Goal: Task Accomplishment & Management: Complete application form

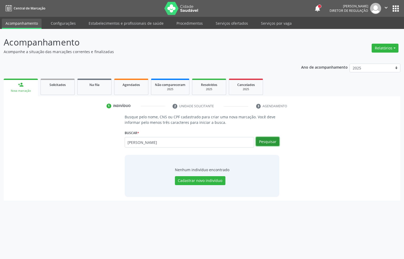
click at [272, 143] on button "Pesquisar" at bounding box center [267, 141] width 23 height 9
drag, startPoint x: 130, startPoint y: 146, endPoint x: 99, endPoint y: 146, distance: 30.5
click at [99, 146] on div "Busque pelo nome, CNS ou CPF cadastrado para criar uma nova marcação. Você deve…" at bounding box center [202, 155] width 390 height 83
type input "04485061493"
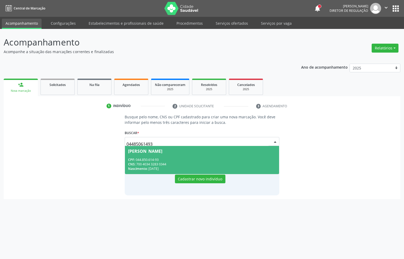
click at [141, 153] on div "[PERSON_NAME]" at bounding box center [145, 151] width 34 height 4
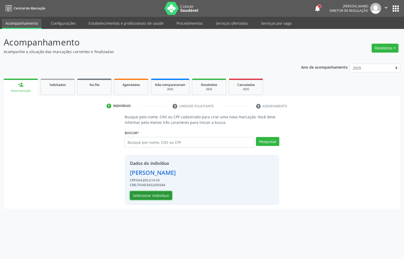
click at [163, 193] on button "Selecionar indivíduo" at bounding box center [151, 195] width 42 height 9
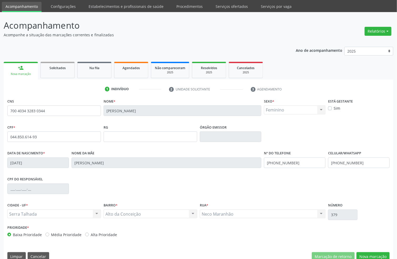
scroll to position [26, 0]
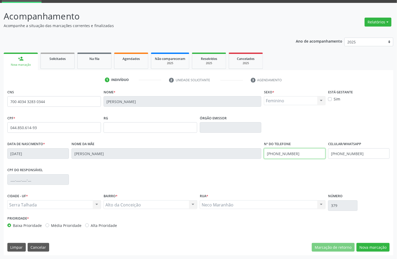
drag, startPoint x: 300, startPoint y: 155, endPoint x: 241, endPoint y: 161, distance: 59.5
click at [241, 161] on div "Data de nascimento * [DATE] Nome da mãe [PERSON_NAME] Nº do Telefone [PHONE_NUM…" at bounding box center [198, 153] width 385 height 26
drag, startPoint x: 331, startPoint y: 158, endPoint x: 311, endPoint y: 160, distance: 19.8
click at [311, 160] on div "Data de nascimento * [DATE] Nome da mãe [PERSON_NAME] Nº do Telefone Celular/Wh…" at bounding box center [198, 153] width 385 height 26
click at [365, 244] on button "Nova marcação" at bounding box center [373, 247] width 33 height 9
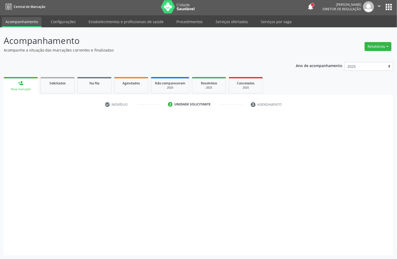
scroll to position [2, 0]
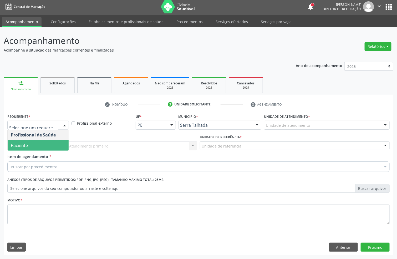
click at [52, 143] on span "Paciente" at bounding box center [38, 145] width 61 height 11
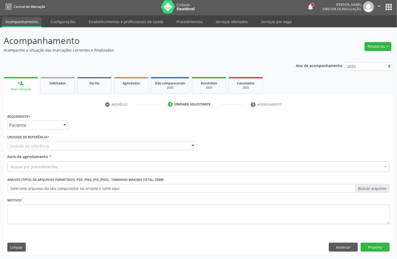
click at [59, 126] on div "Paciente Profissional de Saúde Paciente Nenhum resultado encontrado para: " " N…" at bounding box center [38, 125] width 62 height 9
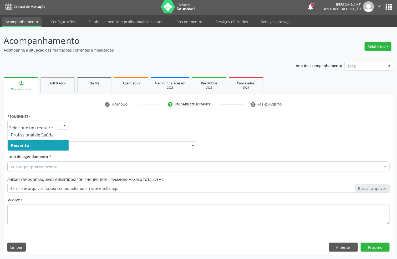
click at [45, 143] on span "Paciente" at bounding box center [38, 145] width 61 height 11
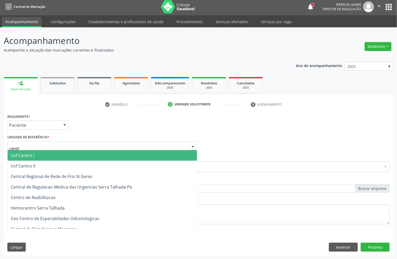
type input "centro"
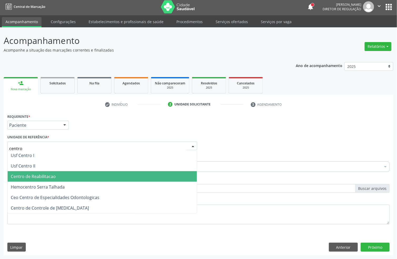
click at [44, 172] on span "Centro de Reabilitacao" at bounding box center [103, 176] width 190 height 11
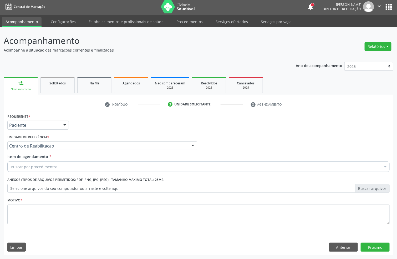
click at [64, 164] on div "Buscar por procedimentos" at bounding box center [198, 167] width 383 height 11
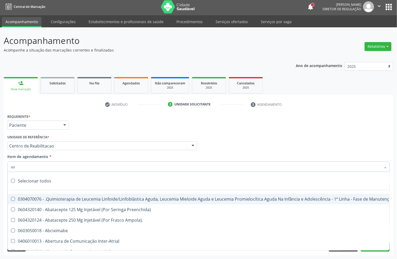
type input "usg"
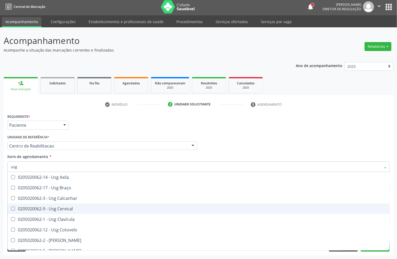
scroll to position [39, 0]
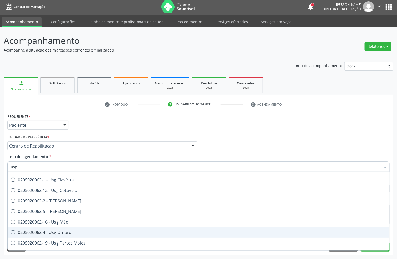
click at [95, 228] on span "0205020062-4 - Usg Ombro" at bounding box center [199, 232] width 382 height 11
checkbox Ombro "true"
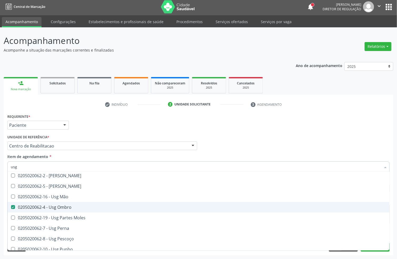
scroll to position [79, 0]
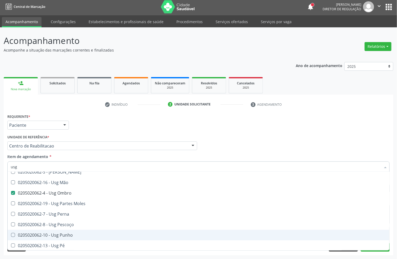
click at [97, 231] on span "0205020062-10 - Usg Punho" at bounding box center [199, 235] width 382 height 11
checkbox Punho "true"
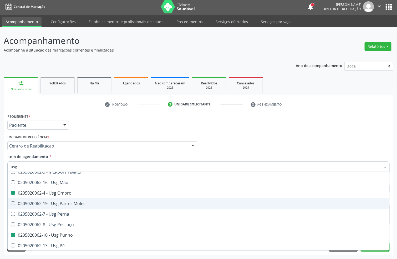
click at [0, 178] on div "Acompanhamento Acompanhe a situação das marcações correntes e finalizadas Relat…" at bounding box center [198, 143] width 397 height 232
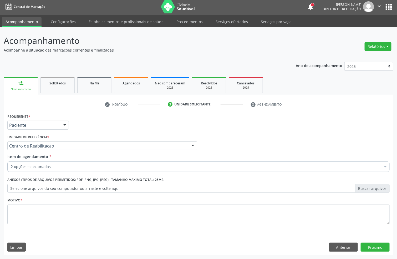
scroll to position [0, 0]
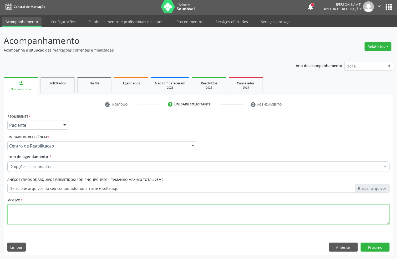
click at [59, 214] on textarea at bounding box center [198, 215] width 383 height 20
type textarea "."
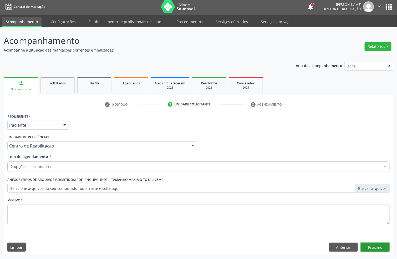
click at [381, 243] on button "Próximo" at bounding box center [375, 247] width 29 height 9
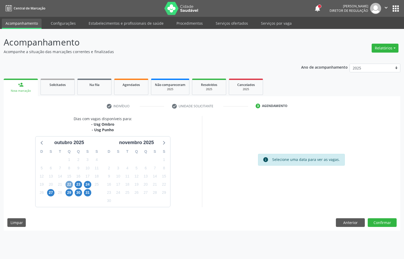
click at [71, 182] on span "22" at bounding box center [69, 184] width 7 height 7
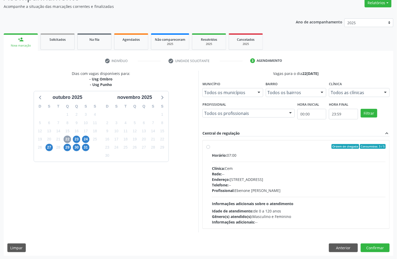
scroll to position [47, 0]
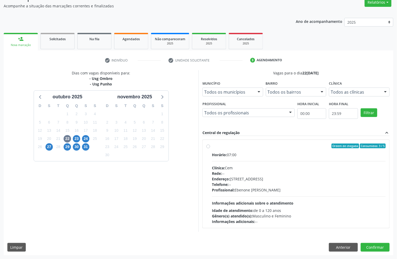
click at [323, 201] on div "Horário: 07:00 Clínica: Cem Rede: -- Endereço: [STREET_ADDRESS] Telefone: -- Pr…" at bounding box center [299, 188] width 174 height 72
click at [210, 148] on input "Ordem de chegada Consumidos: 3 / 5 Horário: 07:00 Clínica: Cem Rede: -- Endereç…" at bounding box center [209, 146] width 4 height 5
radio input "true"
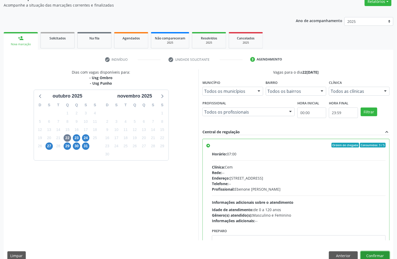
click at [370, 255] on button "Confirmar" at bounding box center [375, 256] width 29 height 9
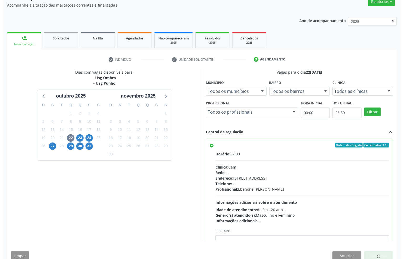
scroll to position [0, 0]
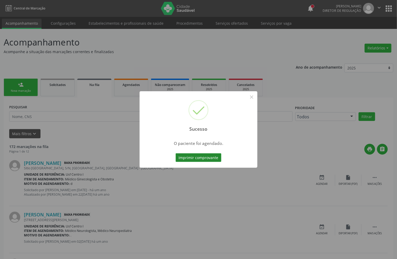
click at [214, 157] on button "Imprimir comprovante" at bounding box center [199, 157] width 46 height 9
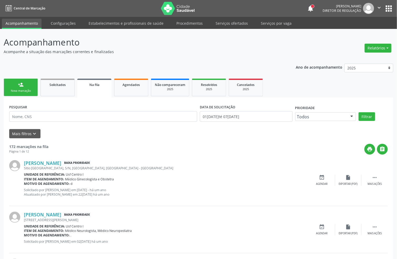
click at [25, 90] on div "Nova marcação" at bounding box center [21, 91] width 26 height 4
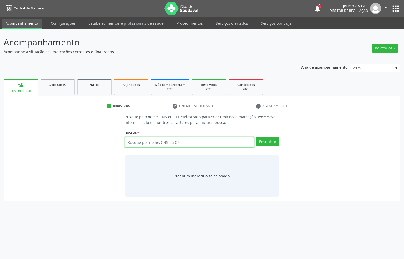
click at [129, 141] on input "text" at bounding box center [190, 142] width 130 height 11
paste input "700 4034 3283 0344"
type input "700 4034 3283 0344"
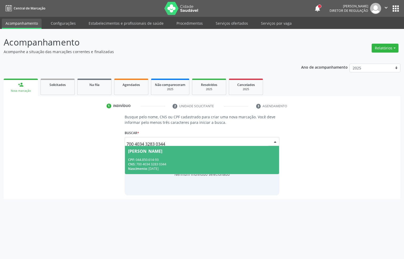
click at [139, 158] on div "CPF: 044.850.614-93" at bounding box center [202, 160] width 148 height 4
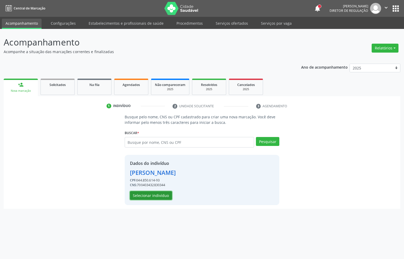
click at [160, 196] on button "Selecionar indivíduo" at bounding box center [151, 195] width 42 height 9
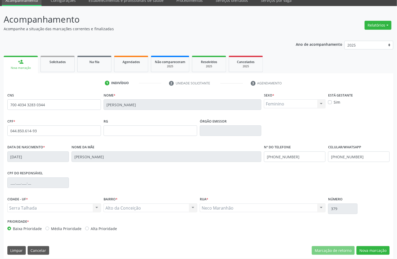
scroll to position [26, 0]
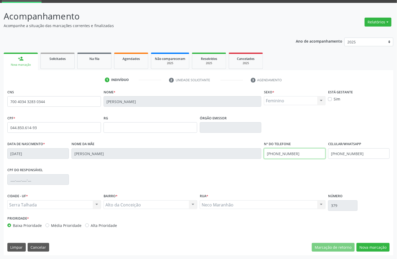
drag, startPoint x: 260, startPoint y: 163, endPoint x: 243, endPoint y: 163, distance: 16.6
click at [243, 163] on div "Data de nascimento * [DATE] Nome da mãe [PERSON_NAME] Nº do Telefone [PHONE_NUM…" at bounding box center [198, 153] width 385 height 26
drag, startPoint x: 321, startPoint y: 159, endPoint x: 286, endPoint y: 160, distance: 35.0
click at [286, 160] on div "Data de nascimento * [DATE] Nome da mãe [PERSON_NAME] Nº do Telefone Celular/Wh…" at bounding box center [198, 153] width 385 height 26
click at [366, 151] on input "[PHONE_NUMBER]" at bounding box center [360, 153] width 62 height 11
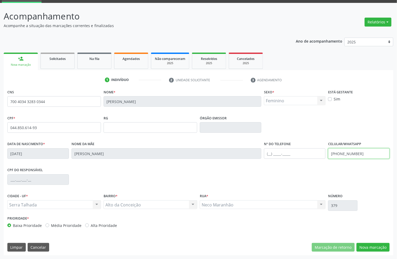
drag, startPoint x: 365, startPoint y: 152, endPoint x: 311, endPoint y: 158, distance: 54.9
click at [312, 155] on div "Data de nascimento * [DATE] Nome da mãe [PERSON_NAME] Nº do Telefone Celular/Wh…" at bounding box center [198, 153] width 385 height 26
click at [374, 247] on button "Nova marcação" at bounding box center [373, 247] width 33 height 9
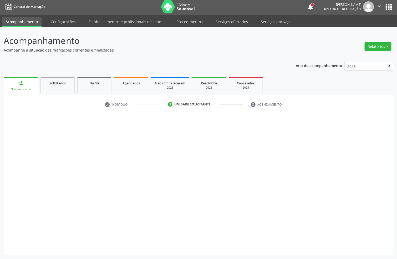
scroll to position [2, 0]
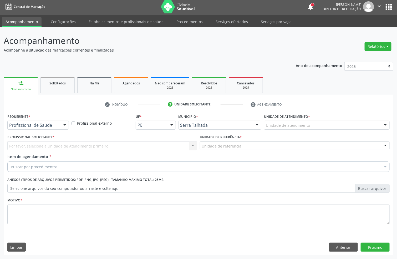
click at [59, 124] on div "Profissional de Saúde Profissional de Saúde Paciente Nenhum resultado encontrad…" at bounding box center [38, 125] width 62 height 9
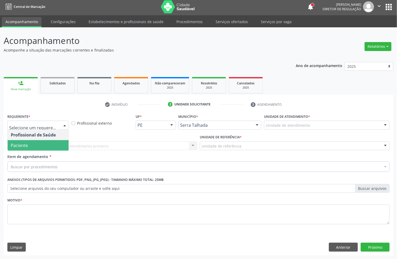
click at [56, 148] on span "Paciente" at bounding box center [38, 145] width 61 height 11
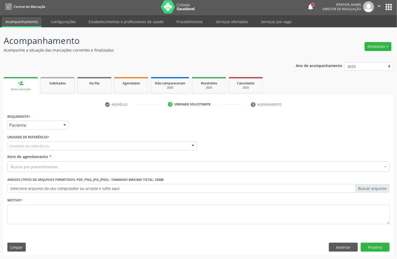
click at [63, 148] on div "Unidade de referência" at bounding box center [102, 146] width 190 height 9
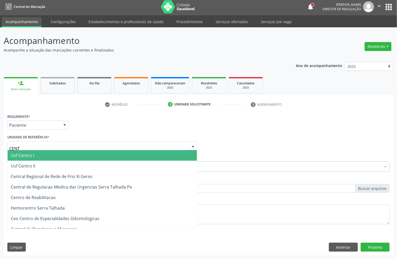
type input "CENTR"
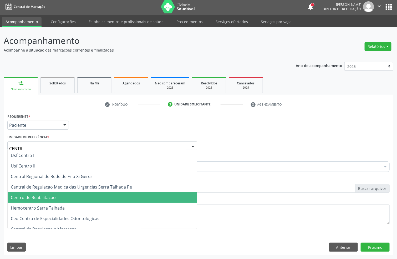
click at [63, 192] on span "Centro de Reabilitacao" at bounding box center [103, 197] width 190 height 11
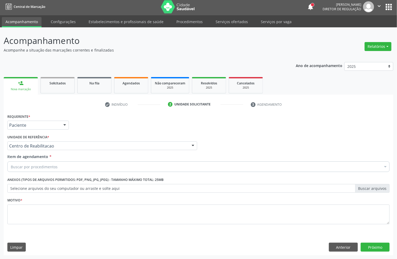
click at [57, 164] on div "Buscar por procedimentos" at bounding box center [198, 167] width 383 height 11
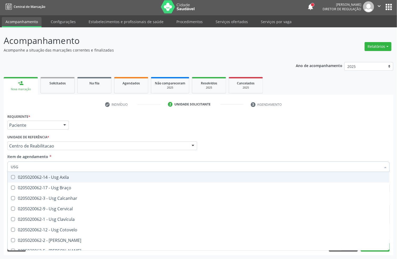
type input "USG O"
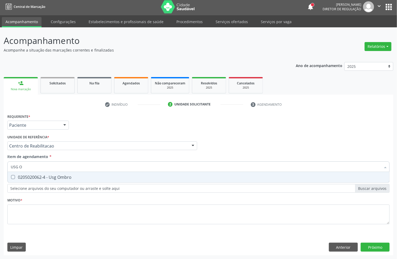
drag, startPoint x: 61, startPoint y: 175, endPoint x: 55, endPoint y: 168, distance: 8.6
click at [61, 175] on div "0205020062-4 - Usg Ombro" at bounding box center [199, 177] width 376 height 4
checkbox Ombro "true"
type input "USG"
checkbox Ombro "false"
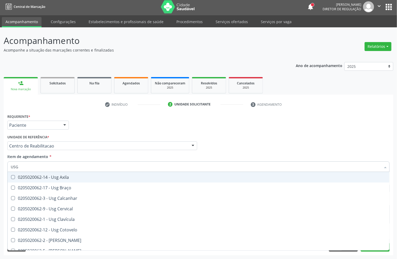
type input "USG P"
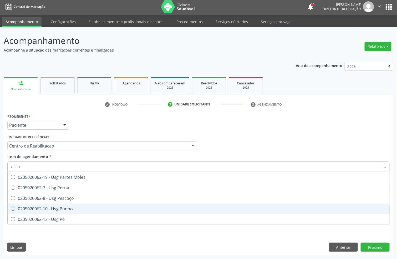
click at [58, 207] on div "0205020062-10 - Usg Punho" at bounding box center [199, 209] width 376 height 4
checkbox Punho "true"
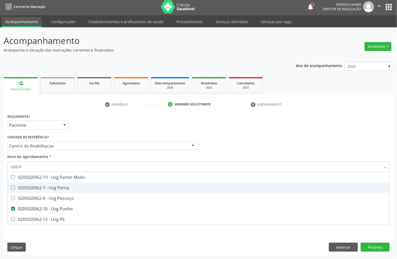
click at [0, 168] on div "Acompanhamento Acompanhe a situação das marcações correntes e finalizadas Relat…" at bounding box center [198, 143] width 397 height 232
checkbox Perna "true"
checkbox Pescoço "true"
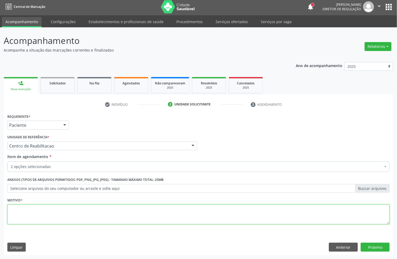
click at [95, 212] on textarea at bounding box center [198, 215] width 383 height 20
type textarea "."
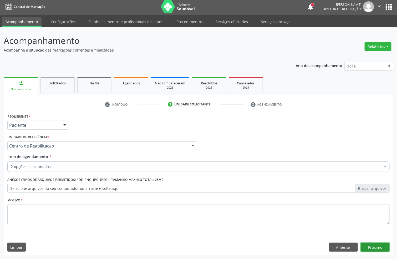
click at [386, 250] on button "Próximo" at bounding box center [375, 247] width 29 height 9
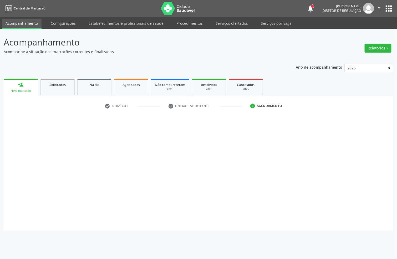
scroll to position [0, 0]
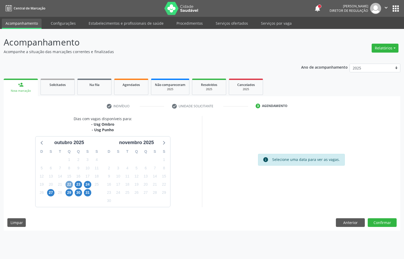
click at [70, 183] on span "22" at bounding box center [69, 184] width 7 height 7
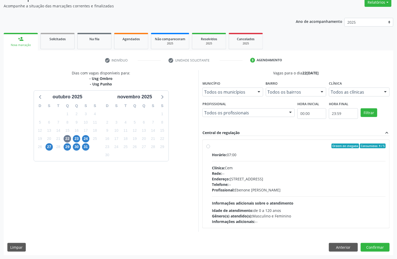
click at [280, 182] on div "Telefone: --" at bounding box center [299, 185] width 174 height 6
click at [210, 148] on input "Ordem de chegada Consumidos: 4 / 5 Horário: 07:00 Clínica: Cem Rede: -- Endereç…" at bounding box center [209, 146] width 4 height 5
radio input "true"
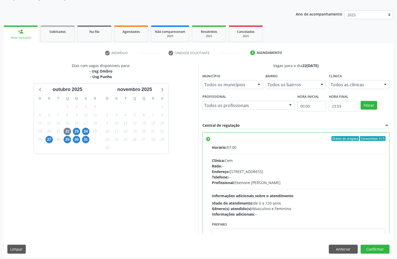
scroll to position [55, 0]
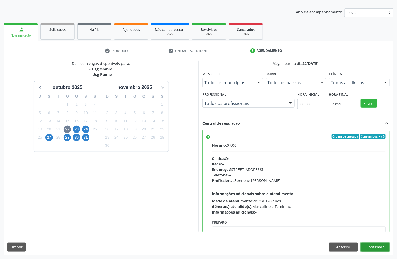
click at [373, 246] on button "Confirmar" at bounding box center [375, 247] width 29 height 9
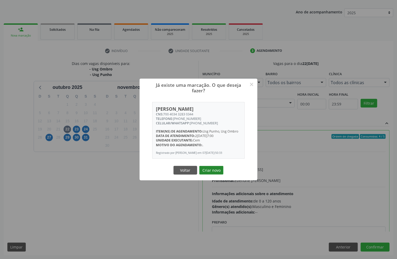
click at [214, 172] on button "Criar novo" at bounding box center [212, 170] width 24 height 9
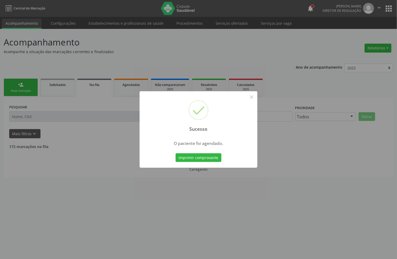
scroll to position [0, 0]
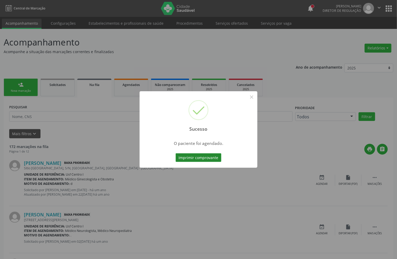
click at [208, 160] on button "Imprimir comprovante" at bounding box center [199, 157] width 46 height 9
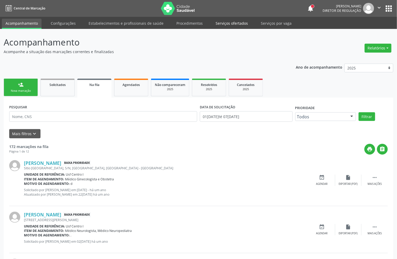
click at [221, 28] on link "Serviços ofertados" at bounding box center [232, 23] width 40 height 9
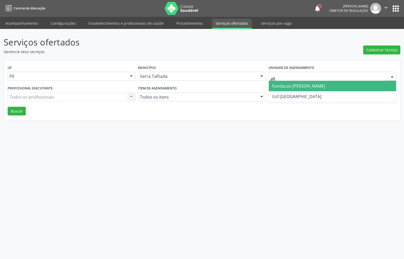
type input "alti"
click at [296, 86] on span "Fundacao [PERSON_NAME]" at bounding box center [298, 86] width 53 height 6
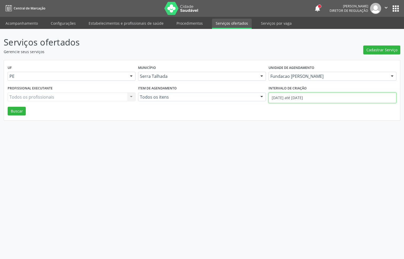
click at [294, 97] on input "[DATE] até [DATE]" at bounding box center [333, 98] width 128 height 11
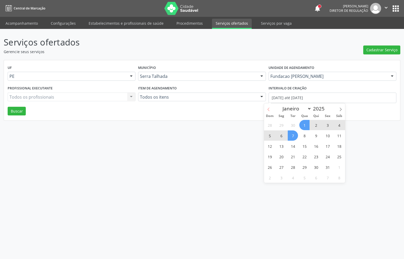
click at [267, 109] on icon at bounding box center [269, 110] width 4 height 4
select select "8"
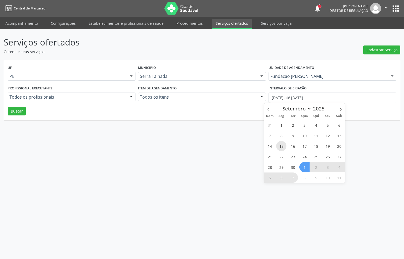
click at [285, 146] on span "15" at bounding box center [281, 146] width 10 height 10
type input "[DATE]"
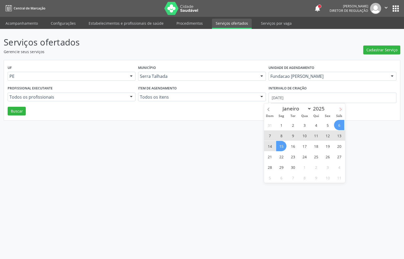
click at [341, 110] on icon at bounding box center [341, 110] width 4 height 4
select select "9"
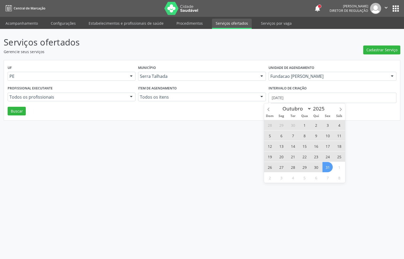
click at [328, 168] on span "31" at bounding box center [328, 167] width 10 height 10
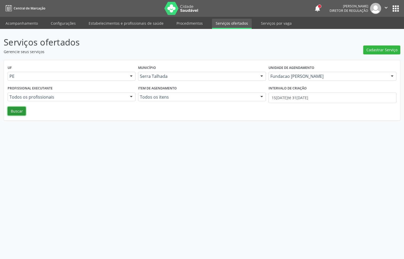
click at [20, 112] on button "Buscar" at bounding box center [17, 111] width 18 height 9
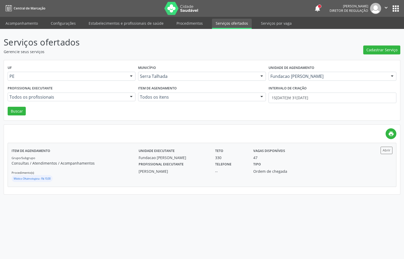
click at [207, 162] on div "Profissional executante [PERSON_NAME]" at bounding box center [173, 168] width 77 height 14
click at [22, 24] on link "Acompanhamento" at bounding box center [22, 23] width 40 height 9
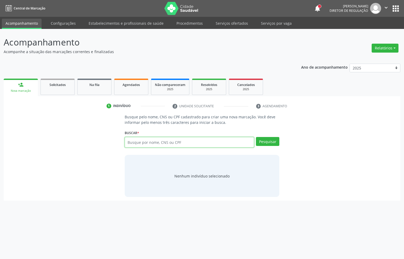
click at [162, 142] on input "text" at bounding box center [190, 142] width 130 height 11
type input "705004058282350"
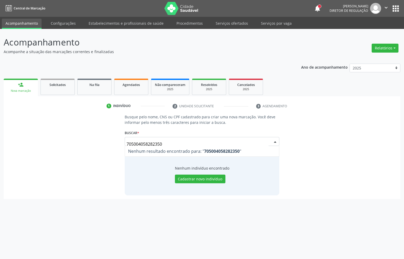
drag, startPoint x: 170, startPoint y: 143, endPoint x: 92, endPoint y: 154, distance: 78.4
click at [92, 154] on div "Busque pelo nome, CNS ou CPF cadastrado para criar uma nova marcação. Você deve…" at bounding box center [202, 154] width 390 height 81
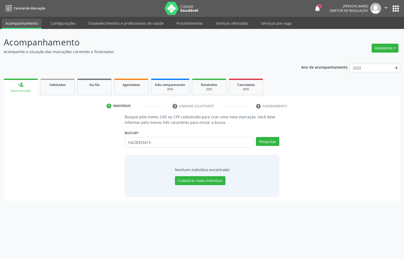
type input "14228323413"
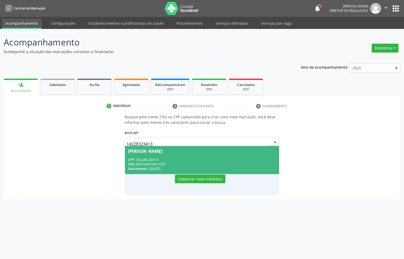
click at [187, 162] on div "CNS: 898 0040 9341 9231" at bounding box center [202, 164] width 148 height 4
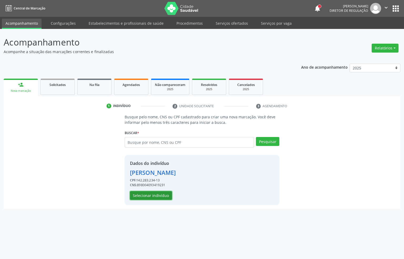
click at [164, 193] on button "Selecionar indivíduo" at bounding box center [151, 195] width 42 height 9
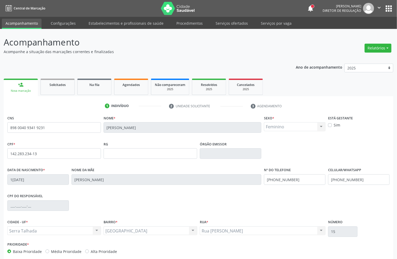
scroll to position [26, 0]
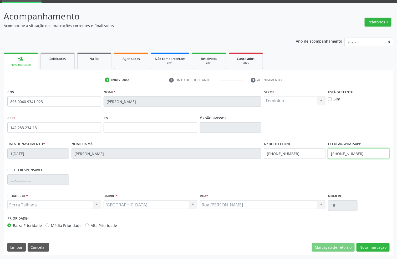
drag, startPoint x: 368, startPoint y: 154, endPoint x: 308, endPoint y: 167, distance: 61.0
click at [308, 167] on div "CNS 898 0040 9341 9231 Nome * [PERSON_NAME] * Feminino Masculino Feminino Nenhu…" at bounding box center [198, 160] width 383 height 144
drag, startPoint x: 265, startPoint y: 159, endPoint x: 266, endPoint y: 171, distance: 12.5
click at [244, 159] on div "Data de nascimento * 1[DATE] Nome da mãe [PERSON_NAME] Nº do Telefone [PHONE_NU…" at bounding box center [198, 153] width 385 height 26
click at [382, 250] on button "Nova marcação" at bounding box center [373, 247] width 33 height 9
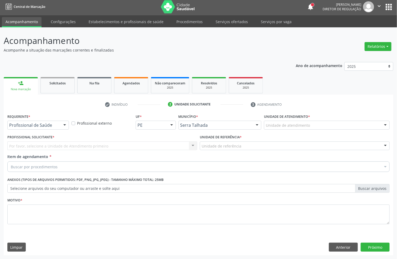
scroll to position [2, 0]
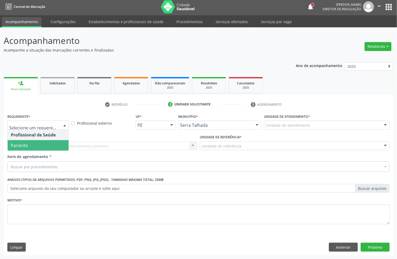
click at [48, 146] on span "Paciente" at bounding box center [38, 145] width 61 height 11
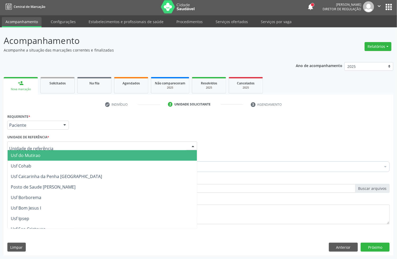
click at [48, 146] on div at bounding box center [102, 146] width 190 height 9
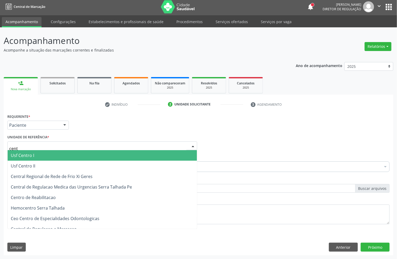
type input "centr"
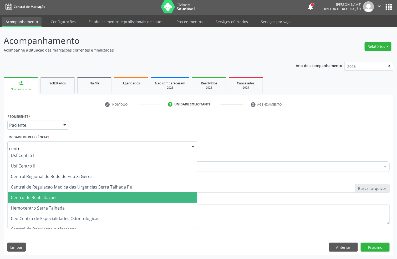
click at [74, 200] on span "Centro de Reabilitacao" at bounding box center [103, 197] width 190 height 11
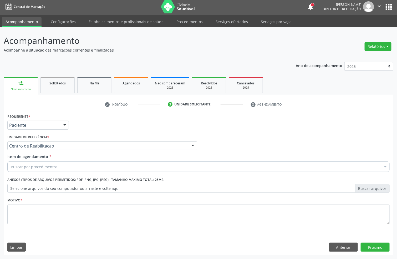
click at [69, 169] on div "Buscar por procedimentos" at bounding box center [198, 167] width 383 height 11
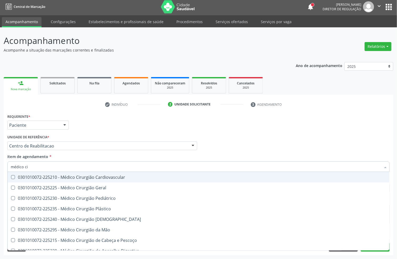
type input "médico cir"
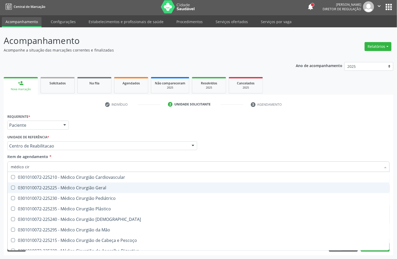
click at [74, 189] on div "0301010072-225225 - Médico Cirurgião Geral" at bounding box center [199, 188] width 376 height 4
checkbox Geral "true"
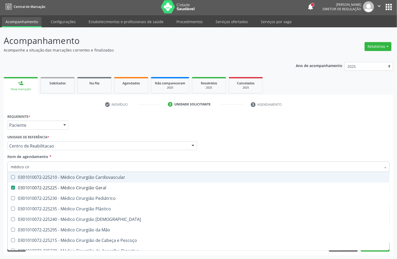
click at [0, 160] on div "Acompanhamento Acompanhe a situação das marcações correntes e finalizadas Relat…" at bounding box center [198, 143] width 397 height 232
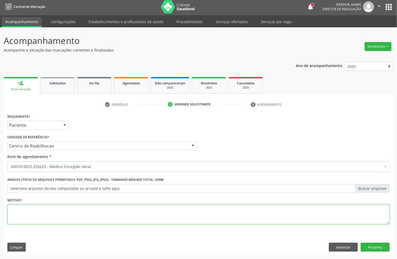
click at [53, 207] on textarea at bounding box center [198, 215] width 383 height 20
type textarea "."
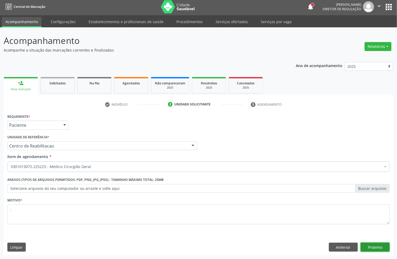
click at [380, 243] on button "Próximo" at bounding box center [375, 247] width 29 height 9
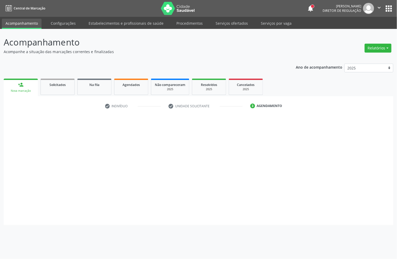
scroll to position [0, 0]
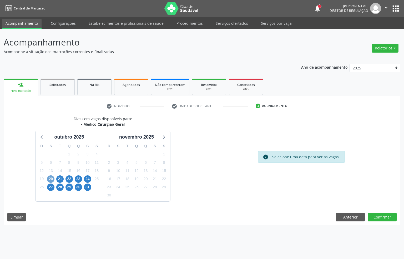
click at [53, 180] on span "20" at bounding box center [50, 179] width 7 height 7
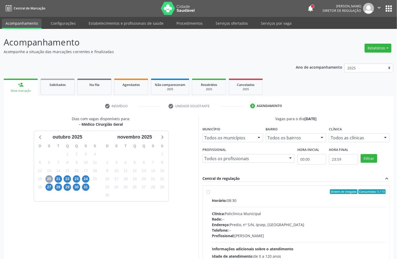
scroll to position [47, 0]
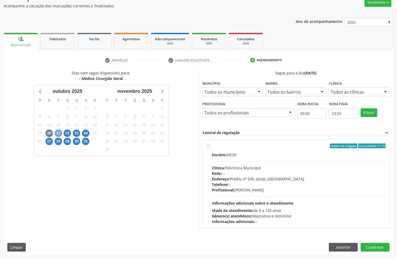
click at [59, 131] on span "21" at bounding box center [58, 133] width 7 height 7
click at [236, 168] on div "Clínica: Hospital [GEOGRAPHIC_DATA]" at bounding box center [299, 168] width 174 height 6
click at [210, 148] on input "Ordem de chegada Consumidos: 5 / 6 Horário: 07:00 Clínica: Hospital [GEOGRAPHIC…" at bounding box center [209, 146] width 4 height 5
radio input "true"
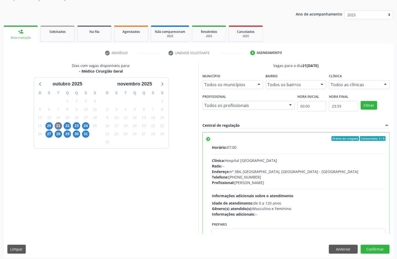
scroll to position [55, 0]
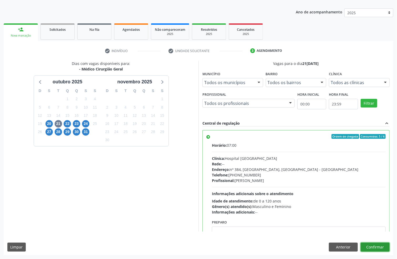
click at [376, 249] on button "Confirmar" at bounding box center [375, 247] width 29 height 9
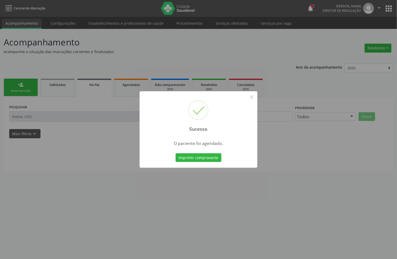
scroll to position [0, 0]
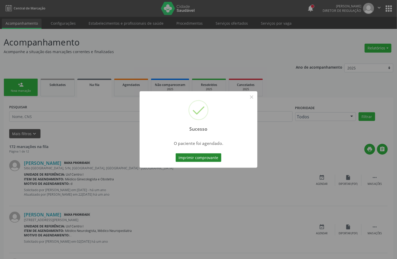
click at [195, 157] on button "Imprimir comprovante" at bounding box center [199, 157] width 46 height 9
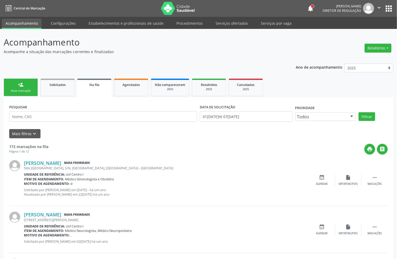
click at [29, 82] on link "person_add Nova marcação" at bounding box center [21, 88] width 34 height 18
click at [27, 86] on link "person_add Nova marcação" at bounding box center [21, 88] width 34 height 18
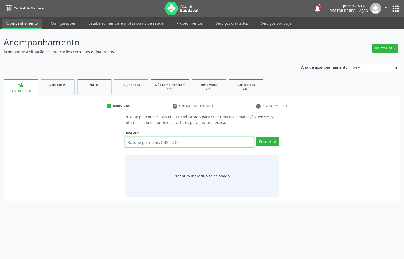
click at [155, 142] on input "text" at bounding box center [190, 142] width 130 height 11
type input "704607198506625"
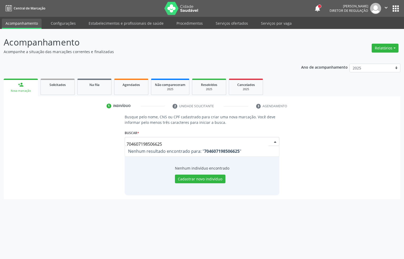
drag, startPoint x: 165, startPoint y: 142, endPoint x: 106, endPoint y: 149, distance: 59.6
click at [106, 149] on div "Busque pelo nome, CNS ou CPF cadastrado para criar uma nova marcação. Você deve…" at bounding box center [202, 154] width 390 height 81
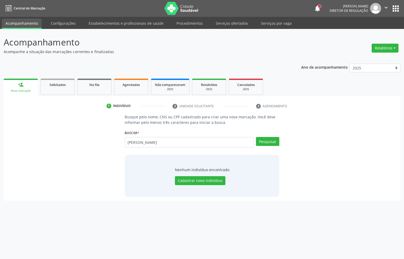
type input "[PERSON_NAME]"
drag, startPoint x: 174, startPoint y: 142, endPoint x: 110, endPoint y: 150, distance: 64.4
click at [110, 150] on div "Busque pelo nome, CNS ou CPF cadastrado para criar uma nova marcação. Você deve…" at bounding box center [202, 155] width 390 height 83
type input "05486612435"
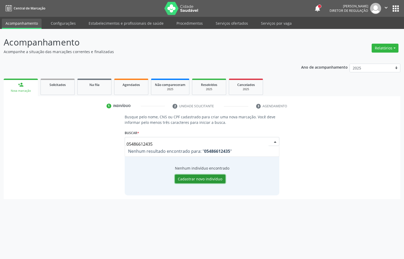
click at [184, 182] on button "Cadastrar novo indivíduo" at bounding box center [200, 179] width 51 height 9
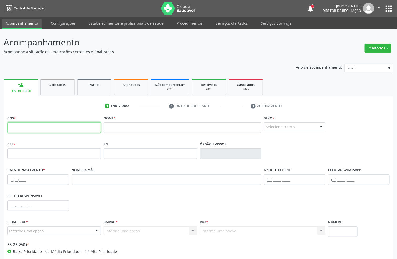
click at [64, 125] on input "text" at bounding box center [54, 127] width 94 height 11
type input "704 6074 9850 6625"
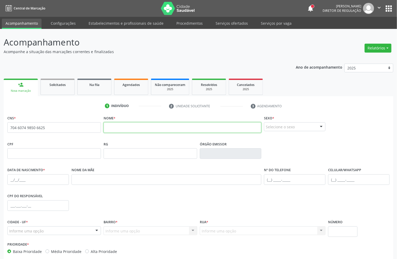
click at [120, 126] on input "text" at bounding box center [183, 127] width 158 height 11
type input "[PERSON_NAME]"
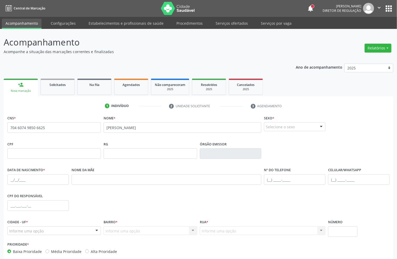
click at [279, 130] on div "Selecione o sexo" at bounding box center [295, 126] width 62 height 9
click at [274, 145] on span "Feminino" at bounding box center [277, 147] width 18 height 6
click at [9, 181] on input "text" at bounding box center [38, 180] width 62 height 11
type input "[DATE]"
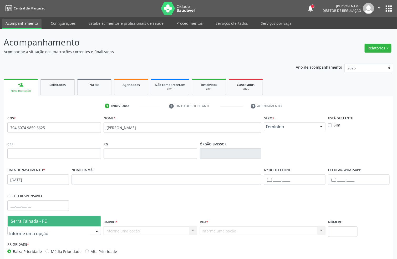
click at [25, 223] on span "Serra Talhada - PE" at bounding box center [29, 221] width 36 height 6
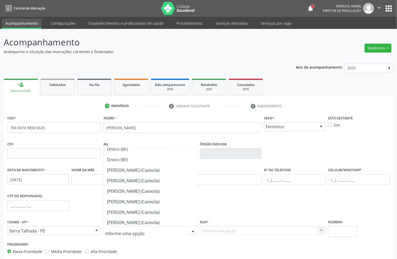
scroll to position [355, 0]
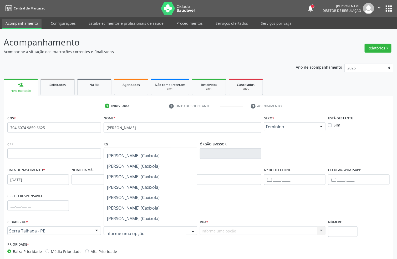
click at [146, 208] on span "[PERSON_NAME] (Caxixola)" at bounding box center [133, 209] width 53 height 6
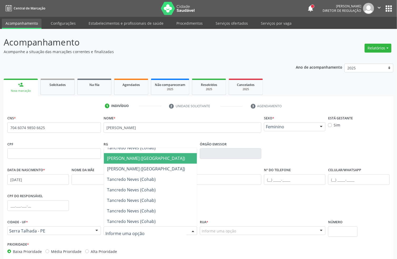
scroll to position [592, 0]
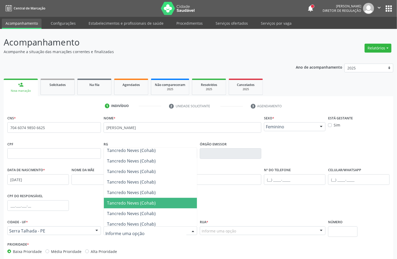
click at [165, 198] on span "Tancredo Neves (Cohab)" at bounding box center [150, 203] width 93 height 11
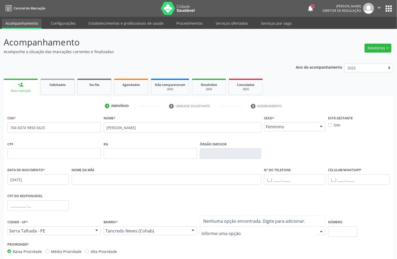
click at [189, 232] on div "Tancredo Neves (Cohab)" at bounding box center [151, 231] width 94 height 9
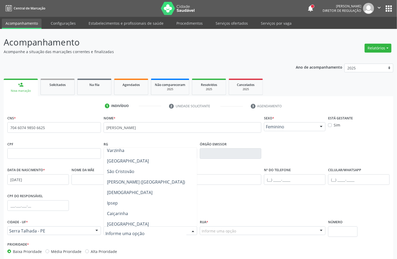
scroll to position [0, 0]
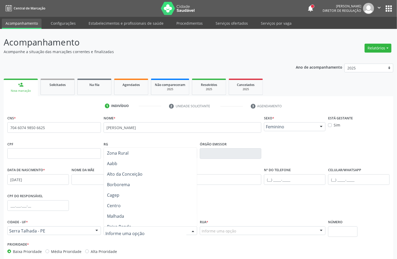
click at [175, 204] on span "Centro" at bounding box center [150, 206] width 93 height 11
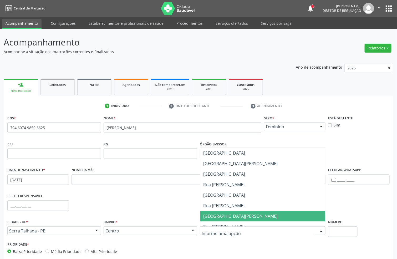
click at [230, 212] on span "[GEOGRAPHIC_DATA][PERSON_NAME]" at bounding box center [262, 216] width 125 height 11
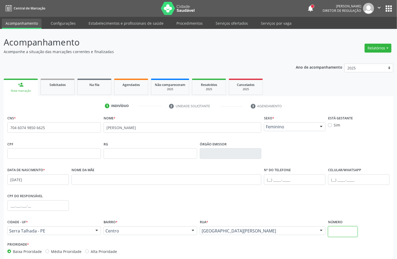
click at [332, 229] on input "text" at bounding box center [343, 232] width 29 height 11
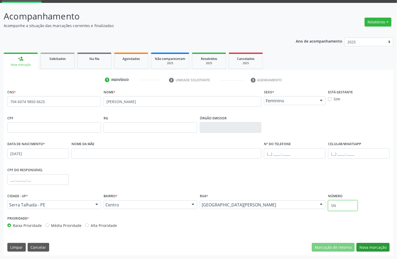
type input "SN"
click at [379, 248] on button "Nova marcação" at bounding box center [373, 247] width 33 height 9
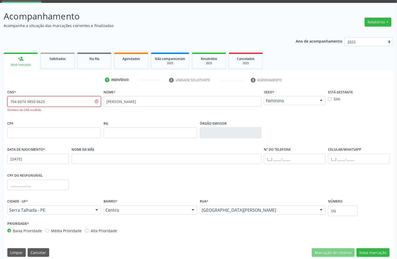
drag, startPoint x: 59, startPoint y: 103, endPoint x: 0, endPoint y: 99, distance: 59.6
click at [0, 99] on div "Acompanhamento Acompanhe a situação das marcações correntes e finalizadas Relat…" at bounding box center [198, 134] width 397 height 262
type input "704 6071 9850 6625"
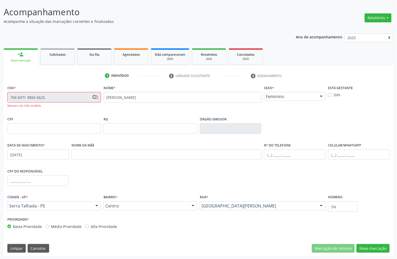
scroll to position [32, 0]
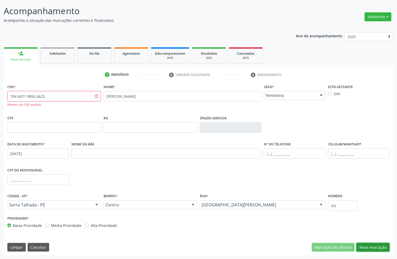
drag, startPoint x: 369, startPoint y: 247, endPoint x: 371, endPoint y: 175, distance: 71.9
click at [371, 175] on div "CNS * 704 6071 9850 6625 Número do CNS inválido Nome * [PERSON_NAME] * Feminino…" at bounding box center [199, 169] width 390 height 173
click at [381, 250] on button "Nova marcação" at bounding box center [373, 247] width 33 height 9
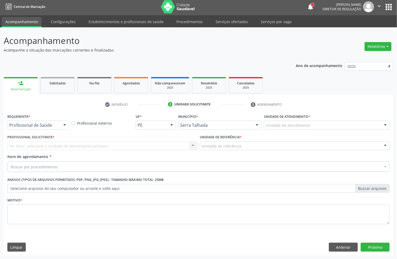
scroll to position [2, 0]
click at [62, 127] on div at bounding box center [65, 125] width 8 height 9
click at [56, 138] on span "Profissional de Saúde" at bounding box center [38, 135] width 61 height 11
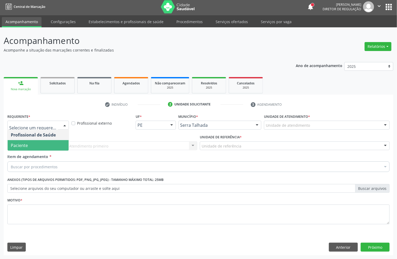
click at [50, 142] on span "Paciente" at bounding box center [38, 145] width 61 height 11
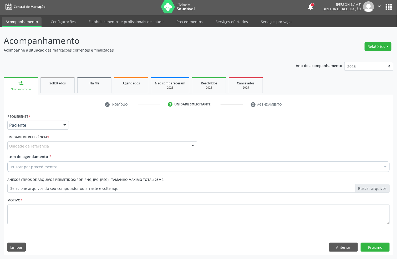
click at [50, 144] on div "Unidade de referência" at bounding box center [102, 146] width 190 height 9
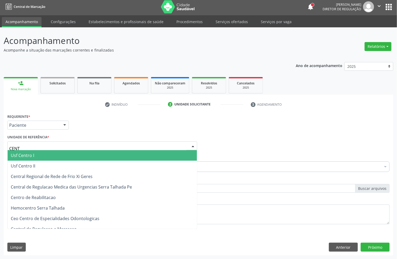
type input "CENTR"
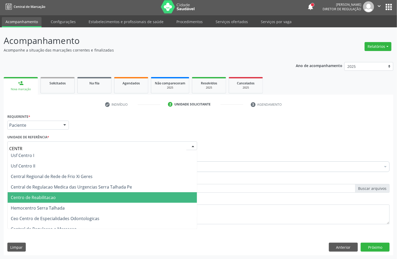
click at [52, 198] on span "Centro de Reabilitacao" at bounding box center [33, 198] width 45 height 6
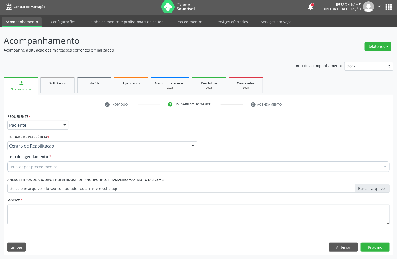
click at [65, 167] on div "Buscar por procedimentos" at bounding box center [198, 167] width 383 height 11
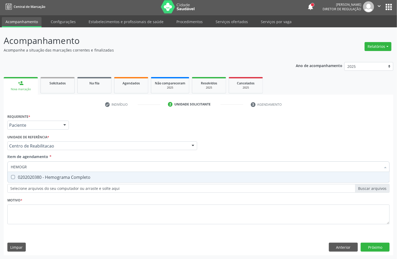
type input "HEMOGRA"
click at [72, 171] on input "HEMOGRA" at bounding box center [196, 167] width 371 height 11
click at [57, 173] on span "0202020380 - Hemograma Completo" at bounding box center [199, 177] width 382 height 11
checkbox Completo "true"
drag, startPoint x: 37, startPoint y: 167, endPoint x: 0, endPoint y: 166, distance: 36.6
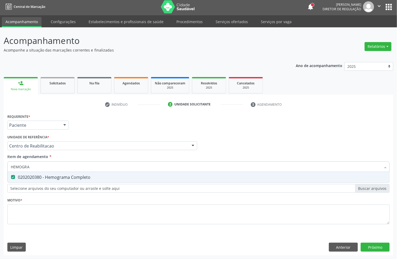
click at [0, 166] on div "Acompanhamento Acompanhe a situação das marcações correntes e finalizadas Relat…" at bounding box center [198, 143] width 397 height 232
type input "G"
checkbox Completo "false"
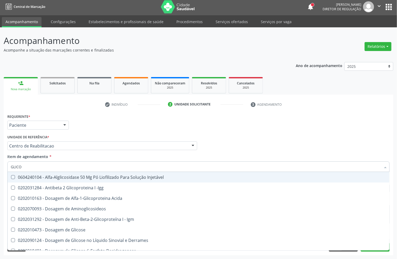
type input "GLICOS"
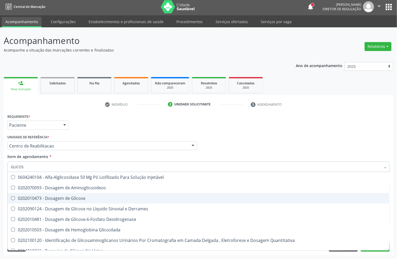
click at [51, 197] on div "0202010473 - Dosagem de Glicose" at bounding box center [199, 198] width 376 height 4
checkbox Glicose "true"
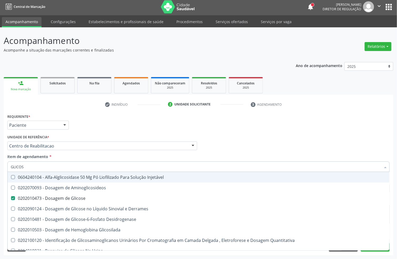
drag, startPoint x: 20, startPoint y: 165, endPoint x: 0, endPoint y: 165, distance: 19.7
click at [0, 165] on div "Acompanhamento Acompanhe a situação das marcações correntes e finalizadas Relat…" at bounding box center [198, 143] width 397 height 232
type input "HE"
checkbox Glicose "false"
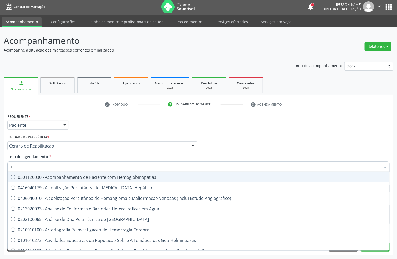
type input "HEM"
checkbox II "true"
checkbox Completo "false"
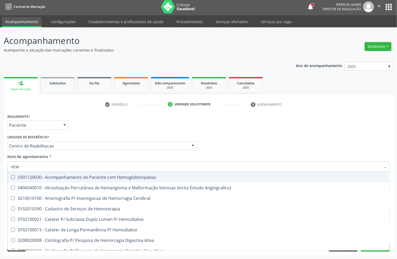
type input "HEMO"
checkbox Retro-Retal "true"
checkbox Completo "false"
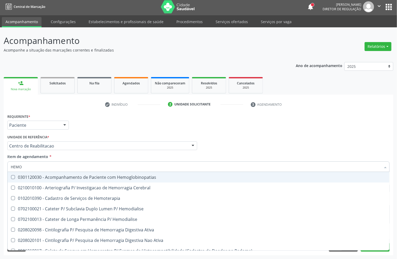
type input "HEMOG"
checkbox Carboxi-Hemoglobina "true"
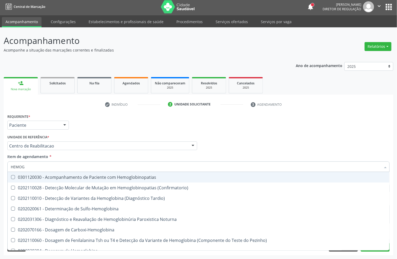
type input "HEMOGL"
checkbox Completo "false"
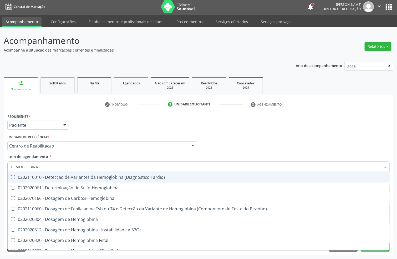
type input "HEMOGLOBINA G"
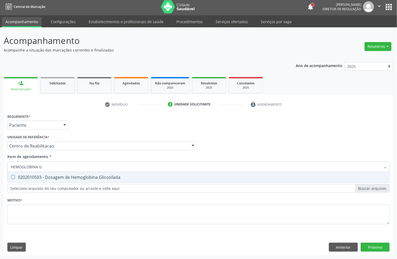
click at [34, 177] on div "0202010503 - Dosagem de Hemoglobina Glicosilada" at bounding box center [199, 177] width 376 height 4
checkbox Glicosilada "true"
drag, startPoint x: 49, startPoint y: 164, endPoint x: 8, endPoint y: 166, distance: 40.8
click at [8, 166] on div "HEMOGLOBINA G" at bounding box center [198, 167] width 383 height 11
type input "GL"
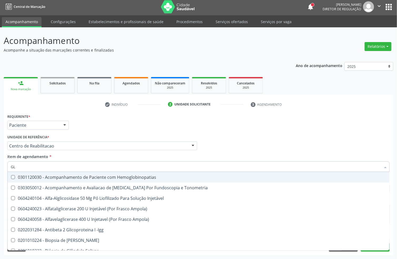
checkbox Hemoglobinopatias "false"
type input "GLO"
checkbox Glomerular "true"
checkbox Glicose "false"
checkbox Glicosilada "false"
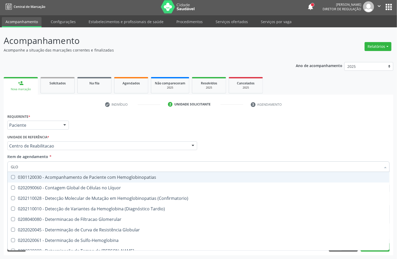
type input "GL"
checkbox Glicosilada "false"
checkbox Frasco\) "true"
checkbox Frasco-Ampola\) "true"
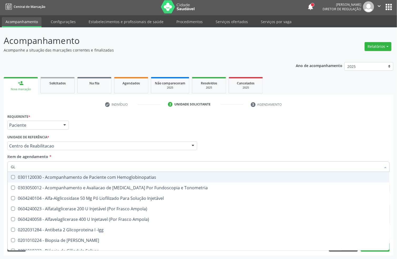
type input "GLI"
checkbox \(Confirmatorio\) "true"
checkbox Dosagens\) "true"
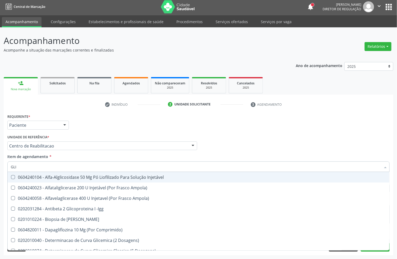
type input "GLIC"
checkbox Aminoglicosideos "true"
checkbox Glicosilada "false"
type input "GLICO"
checkbox Dosagens\) "true"
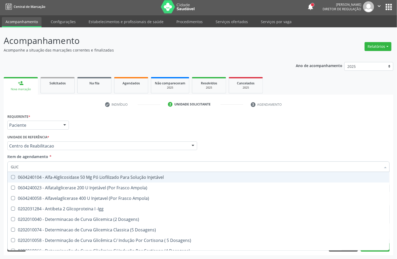
checkbox Acida "true"
checkbox Glicose "false"
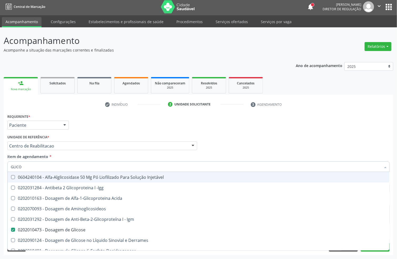
type input "GLIC"
checkbox Glicose "false"
checkbox Glicosilada "false"
checkbox Glicose "true"
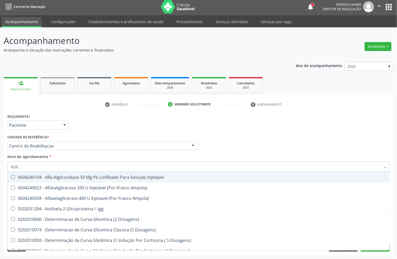
type input "GLI"
checkbox Glicose "false"
checkbox Quantitativa "true"
type input "GL"
checkbox Glicose "false"
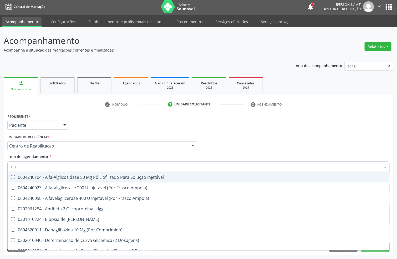
checkbox Glicosilada "false"
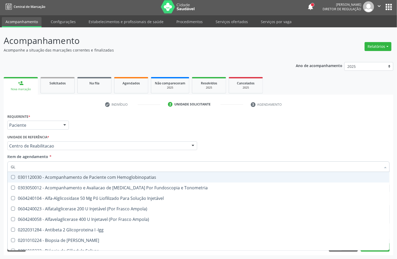
type input "G"
checkbox Glicose "false"
checkbox Glicosilada "false"
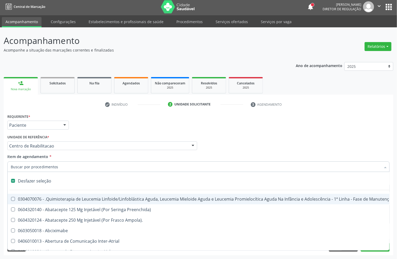
type input "H"
checkbox Coagulação\ "true"
checkbox Queimados\) "true"
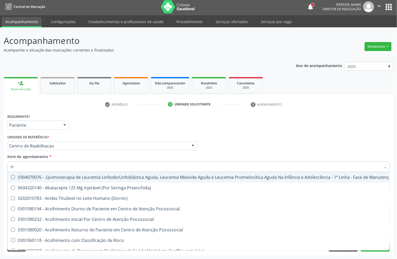
type input "HE"
checkbox Pulmão "true"
checkbox Removível "true"
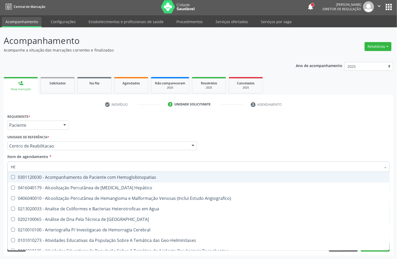
type input "HEM"
checkbox \(Qualitativo\) "true"
checkbox Glicosilada "false"
checkbox II "true"
checkbox Completo "false"
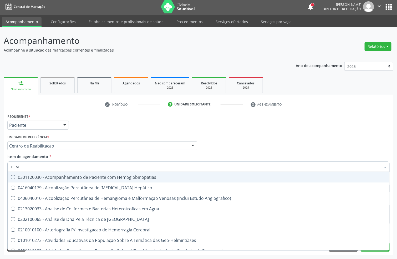
type input "HEMO"
checkbox Redome\) "true"
checkbox \(Qualitativo\) "false"
checkbox Hemácias "true"
checkbox II "false"
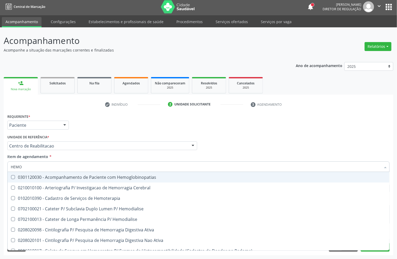
type input "HEMOG"
checkbox Tardio\) "true"
checkbox Carboxi-Hemoglobina "true"
type input "HEMOGR"
checkbox Hemoglobinopatias "true"
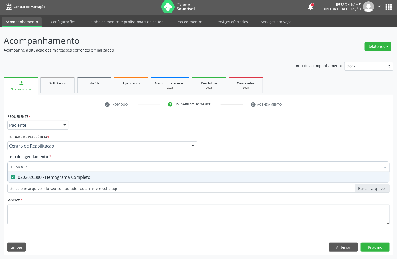
type input "HEMOG"
checkbox Completo "false"
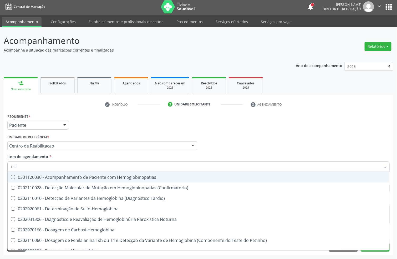
type input "H"
checkbox Glicosilada "false"
checkbox Completo "false"
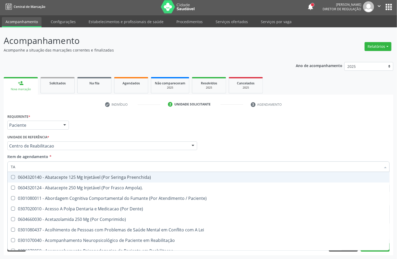
type input "TAP"
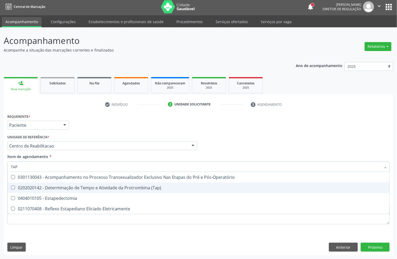
click at [39, 186] on div "0202020142 - Determinação de Tempo e Atividade da Protrombina (Tap)" at bounding box center [199, 188] width 376 height 4
checkbox \(Tap\) "true"
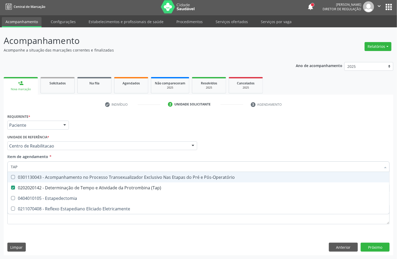
drag, startPoint x: 29, startPoint y: 168, endPoint x: 0, endPoint y: 161, distance: 30.0
click at [0, 161] on div "Acompanhamento Acompanhe a situação das marcações correntes e finalizadas Relat…" at bounding box center [198, 143] width 397 height 232
type input "TE"
checkbox \(Tap\) "false"
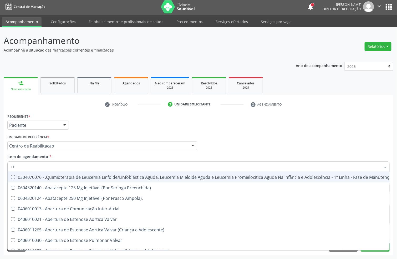
type input "TEM"
checkbox Terapêuticas\)\ "true"
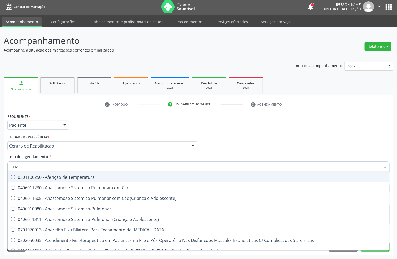
type input "TEMP"
checkbox Visceral\ "true"
type input "TEMPO"
checkbox Hanseníase "true"
checkbox Visceral\ "false"
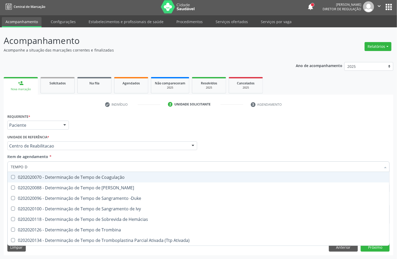
type input "TEMPO DE"
click at [24, 175] on div "0202020070 - Determinação de Tempo de Coagulação" at bounding box center [199, 177] width 376 height 4
checkbox Coagulação "true"
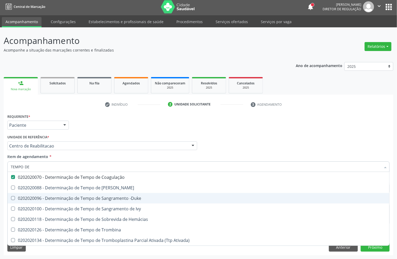
click at [58, 200] on div "0202020096 - Determinação de Tempo de Sangramento -Duke" at bounding box center [199, 198] width 376 height 4
checkbox -Duke "true"
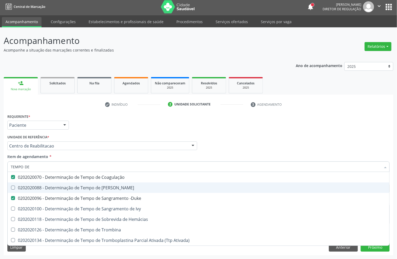
click at [0, 174] on div "Acompanhamento Acompanhe a situação das marcações correntes e finalizadas Relat…" at bounding box center [198, 143] width 397 height 232
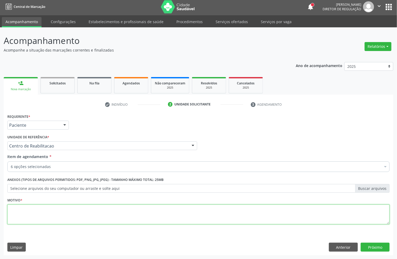
click at [100, 212] on textarea at bounding box center [198, 215] width 383 height 20
type textarea "."
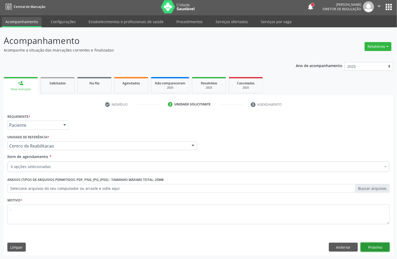
click at [380, 244] on button "Próximo" at bounding box center [375, 247] width 29 height 9
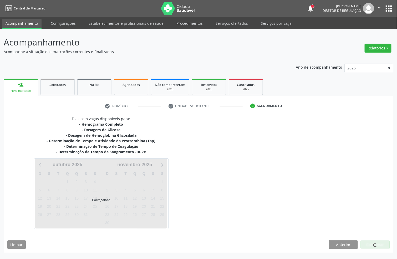
scroll to position [0, 0]
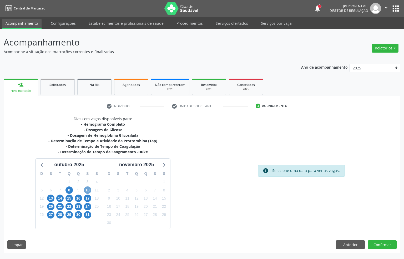
click at [86, 190] on span "10" at bounding box center [87, 190] width 7 height 7
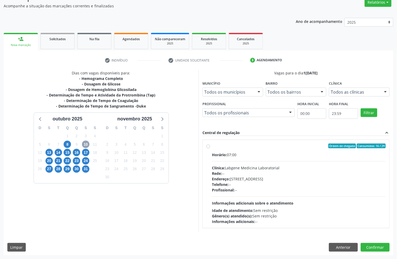
scroll to position [47, 0]
click at [254, 188] on div "Profissional: --" at bounding box center [299, 190] width 174 height 6
click at [210, 148] on input "Ordem de chegada Consumidos: 16 / 24 Horário: 07:00 Clínica: Labgene Medicina L…" at bounding box center [209, 146] width 4 height 5
radio input "true"
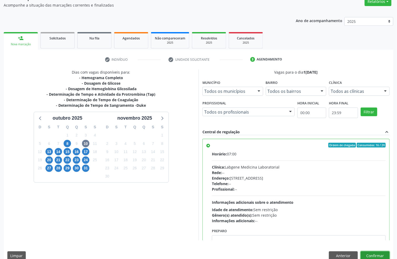
click at [371, 254] on button "Confirmar" at bounding box center [375, 256] width 29 height 9
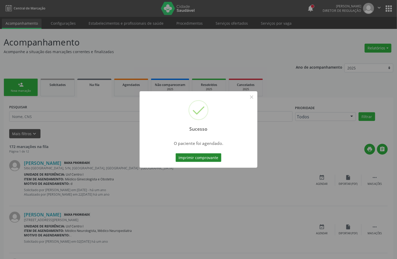
click at [210, 160] on button "Imprimir comprovante" at bounding box center [199, 157] width 46 height 9
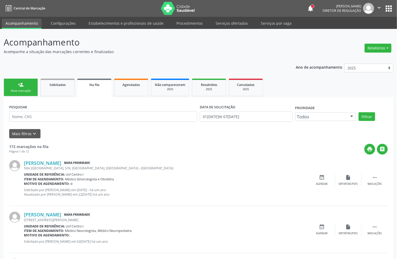
click at [22, 92] on div "Nova marcação" at bounding box center [21, 91] width 26 height 4
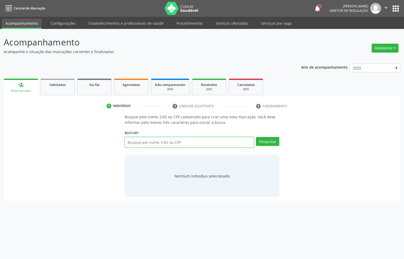
click at [184, 142] on input "text" at bounding box center [190, 142] width 130 height 11
click at [192, 24] on link "Procedimentos" at bounding box center [190, 23] width 34 height 9
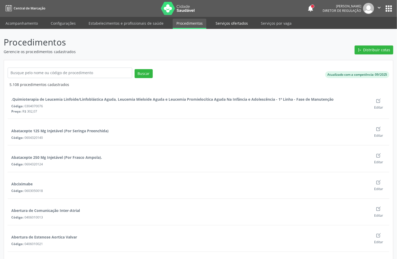
click at [231, 22] on link "Serviços ofertados" at bounding box center [232, 23] width 40 height 9
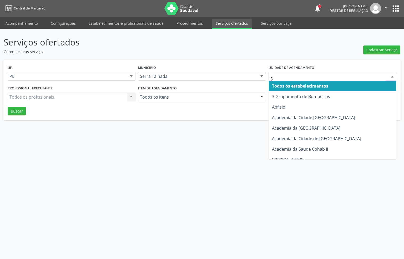
type input "S B"
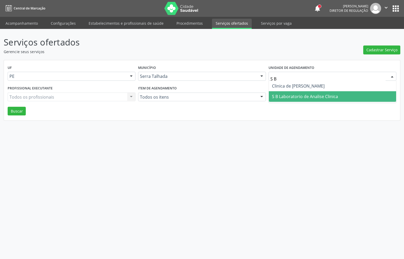
click at [300, 94] on span "S B Laboratorio de Analise Clinica" at bounding box center [305, 97] width 66 height 6
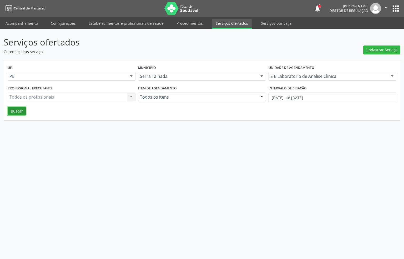
click at [10, 111] on button "Buscar" at bounding box center [17, 111] width 18 height 9
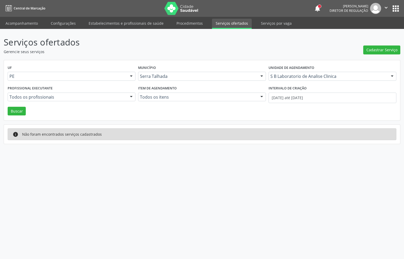
click at [292, 92] on label "Intervalo de criação" at bounding box center [288, 89] width 38 height 8
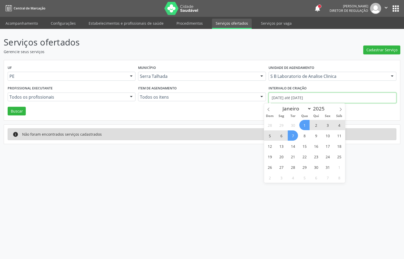
click at [289, 98] on input "[DATE] até [DATE]" at bounding box center [333, 98] width 128 height 11
click at [269, 109] on icon at bounding box center [269, 110] width 4 height 4
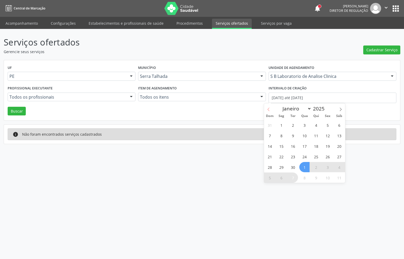
select select "8"
click at [280, 155] on span "22" at bounding box center [281, 157] width 10 height 10
type input "2[DATE]"
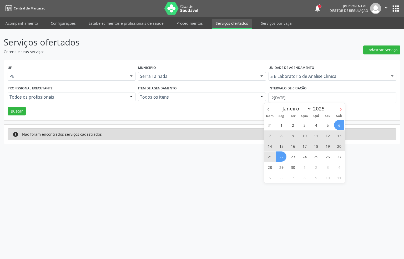
click at [342, 111] on span at bounding box center [340, 107] width 9 height 9
select select "9"
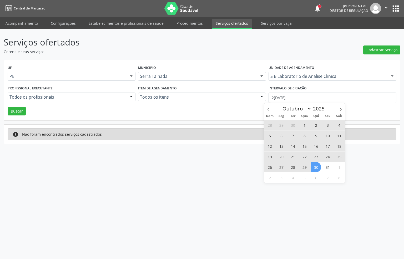
click at [320, 166] on span "30" at bounding box center [316, 167] width 10 height 10
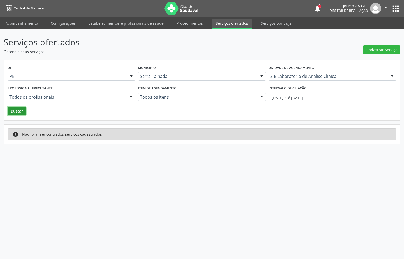
click at [17, 111] on button "Buscar" at bounding box center [17, 111] width 18 height 9
